Goal: Transaction & Acquisition: Purchase product/service

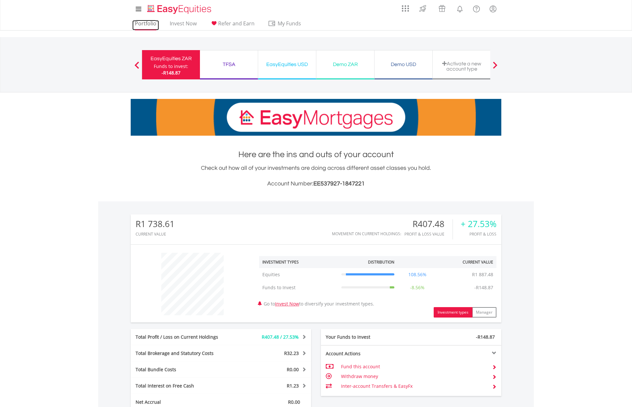
click at [146, 22] on link "Portfolio" at bounding box center [145, 25] width 27 height 10
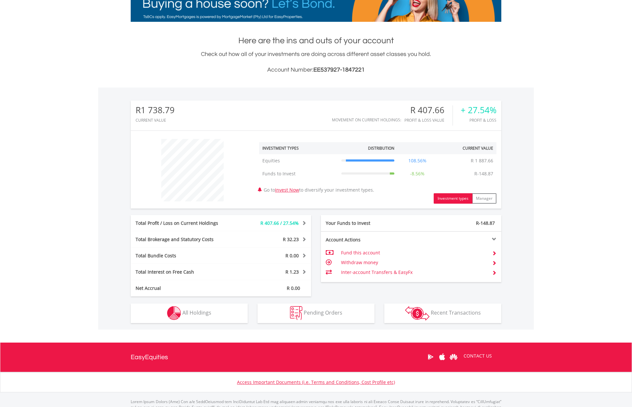
scroll to position [115, 0]
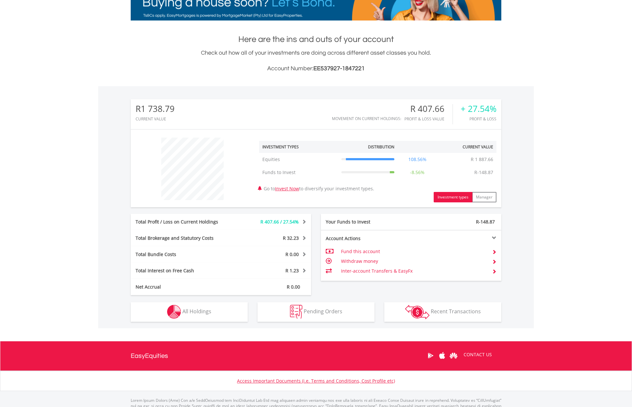
click at [267, 238] on div "R 32.23" at bounding box center [273, 238] width 75 height 7
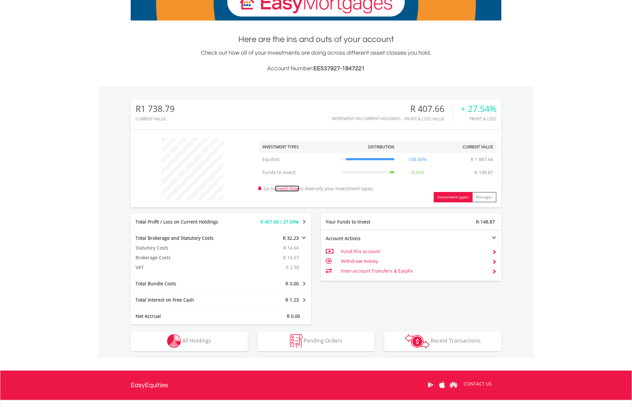
click at [298, 189] on link "Invest Now" at bounding box center [287, 188] width 24 height 6
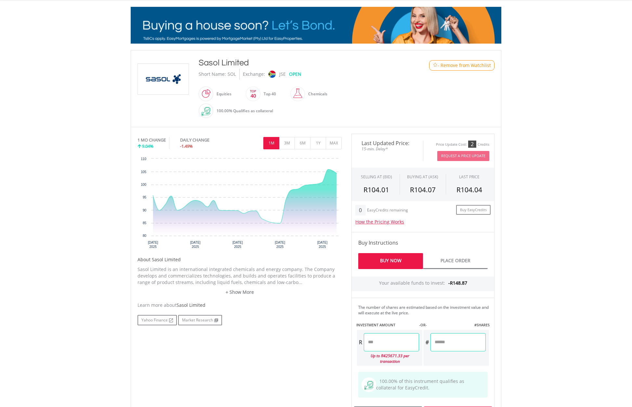
scroll to position [102, 0]
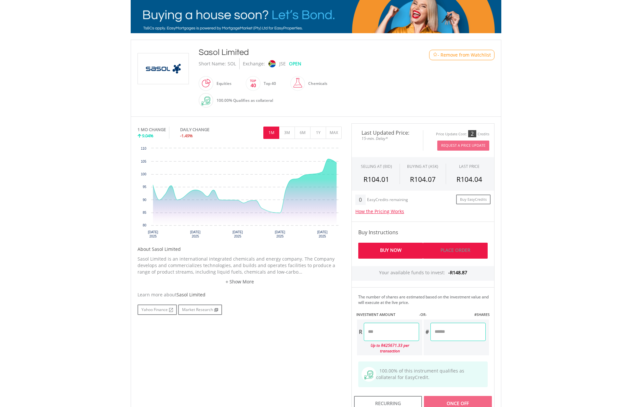
click at [446, 251] on link "Place Order" at bounding box center [455, 251] width 65 height 16
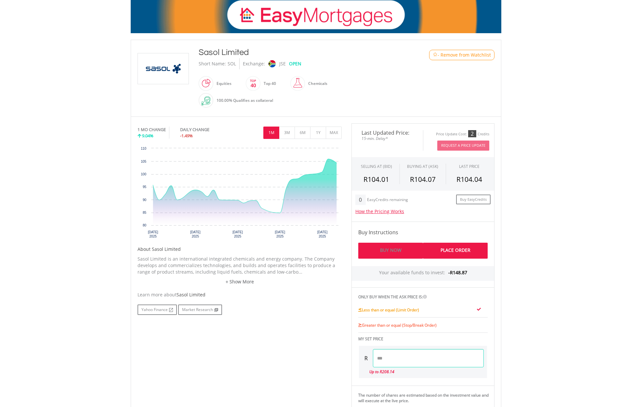
click at [400, 247] on link "Buy Now" at bounding box center [391, 251] width 65 height 16
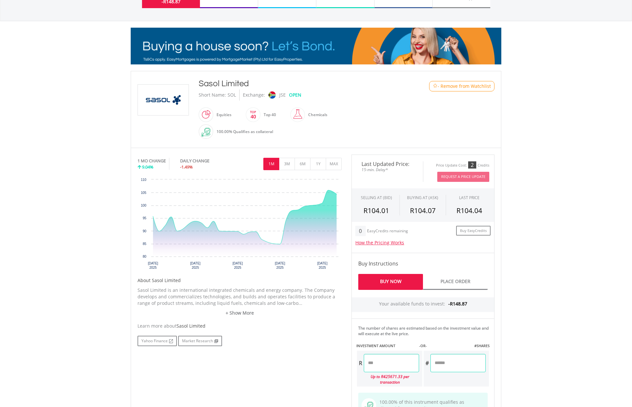
scroll to position [0, 0]
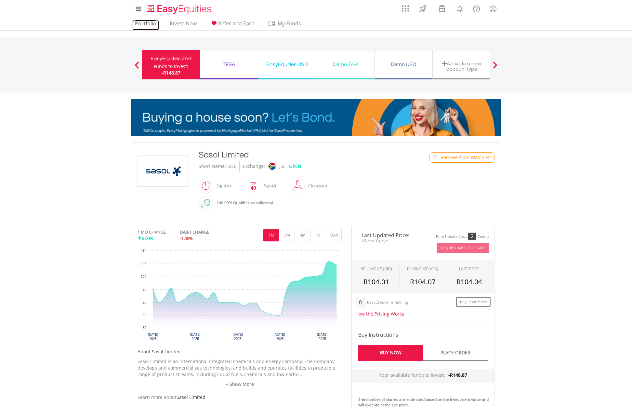
click at [147, 22] on link "Portfolio" at bounding box center [145, 25] width 27 height 10
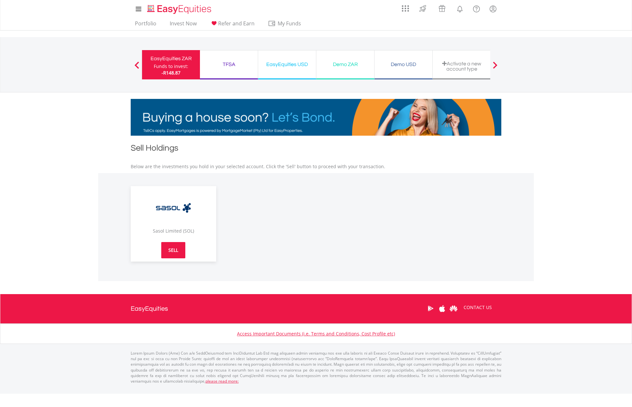
click at [174, 245] on link "SELL" at bounding box center [173, 250] width 24 height 16
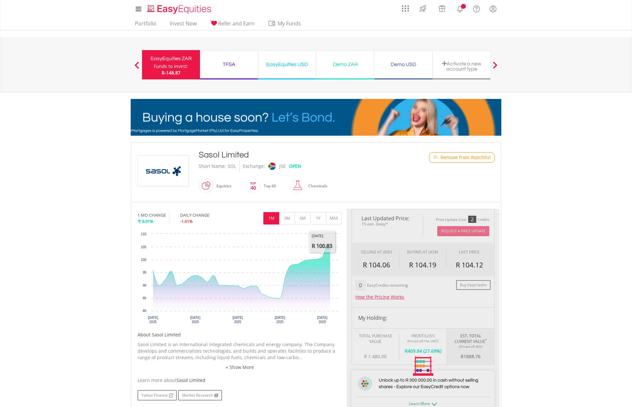
type input "*******"
type input "******"
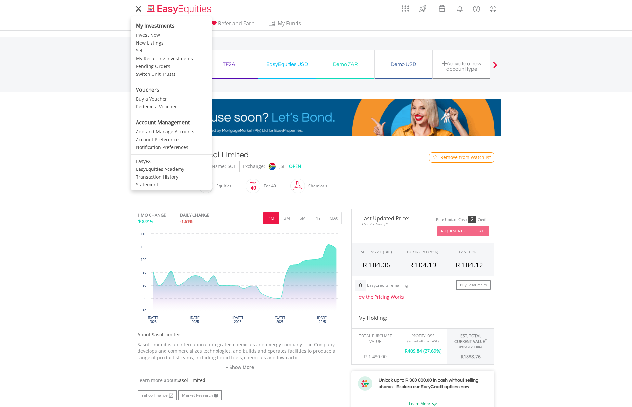
scroll to position [2, 0]
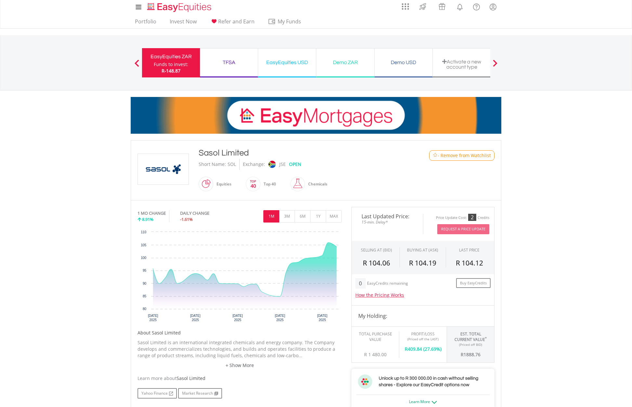
click at [532, 123] on div "My Investments Invest Now New Listings Sell My Recurring Investments Pending Or…" at bounding box center [316, 66] width 632 height 136
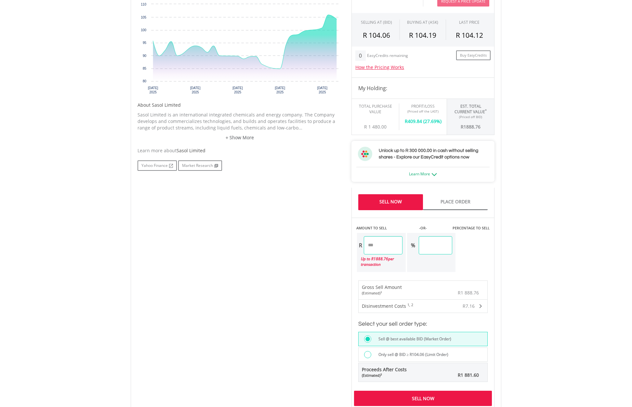
scroll to position [0, 0]
